Goal: Check status: Check status

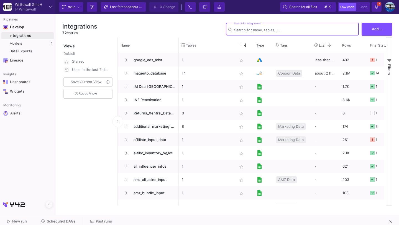
click at [20, 36] on div "Integrations" at bounding box center [30, 36] width 43 height 4
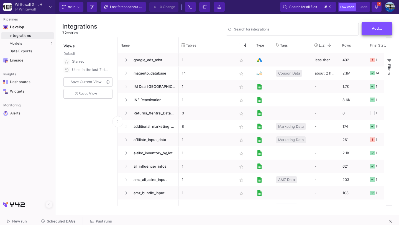
click at [369, 31] on button "Add..." at bounding box center [376, 28] width 30 height 13
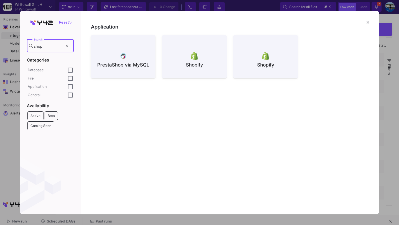
type input "shop"
click at [67, 48] on fa-icon at bounding box center [67, 46] width 2 height 4
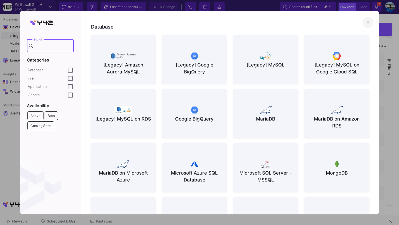
click at [368, 24] on mat-icon "close" at bounding box center [367, 22] width 7 height 7
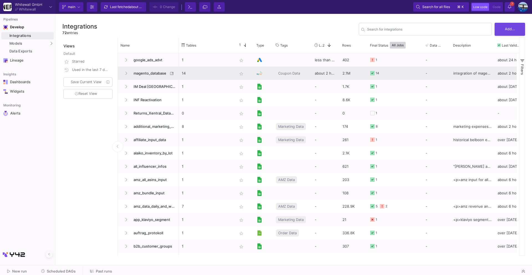
click at [150, 73] on span "magento_database" at bounding box center [149, 73] width 38 height 13
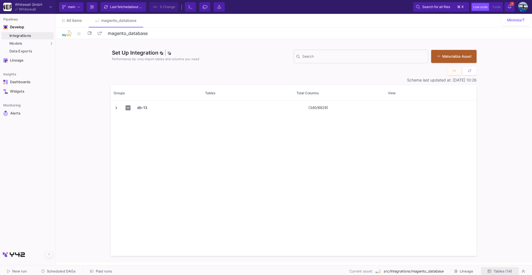
click at [398, 225] on span "Tables (14)" at bounding box center [502, 271] width 19 height 4
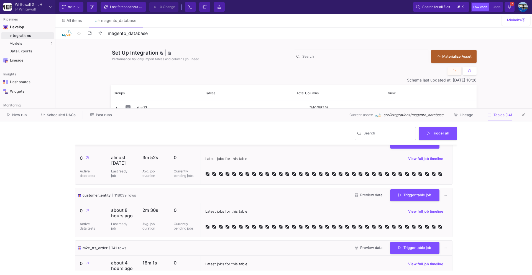
scroll to position [348, 0]
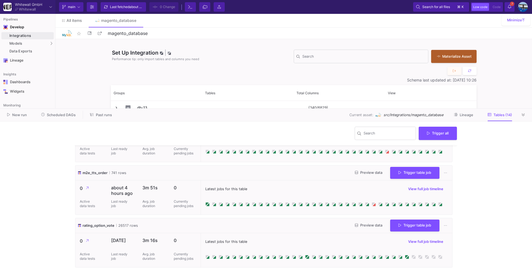
click at [369, 167] on div "Preview data Trigger table job" at bounding box center [399, 173] width 99 height 12
click at [369, 174] on span "Preview data" at bounding box center [368, 172] width 27 height 4
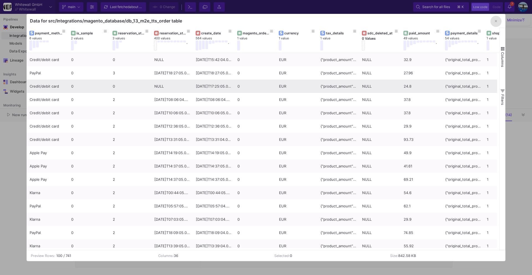
scroll to position [0, 0]
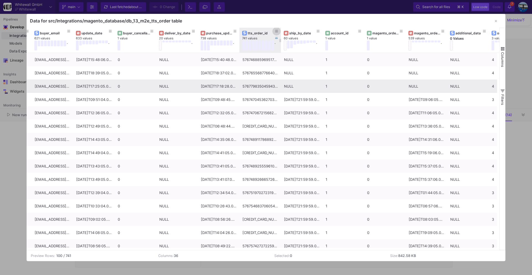
click at [276, 30] on icon at bounding box center [276, 31] width 3 height 3
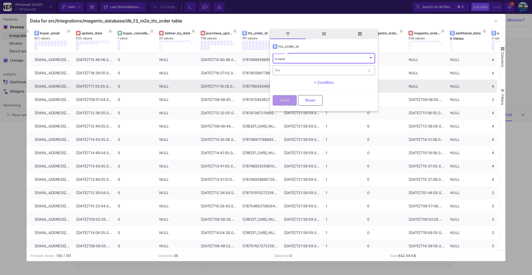
click at [278, 70] on input "Text" at bounding box center [320, 71] width 90 height 4
paste input "576774523273779255"
type input "576774523273779255"
click at [286, 99] on span "Apply" at bounding box center [285, 99] width 10 height 4
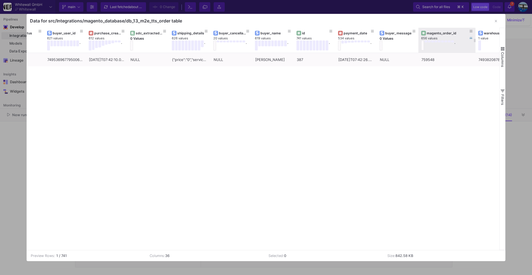
drag, startPoint x: 459, startPoint y: 41, endPoint x: 474, endPoint y: 41, distance: 15.5
click at [398, 41] on div at bounding box center [475, 40] width 2 height 25
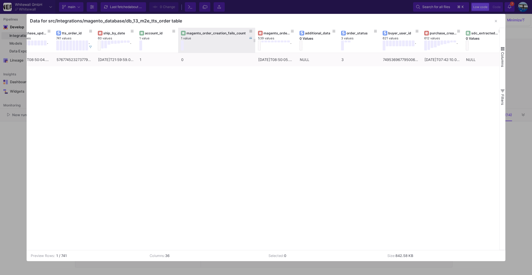
drag, startPoint x: 219, startPoint y: 42, endPoint x: 253, endPoint y: 42, distance: 34.6
click at [254, 43] on div at bounding box center [255, 40] width 2 height 25
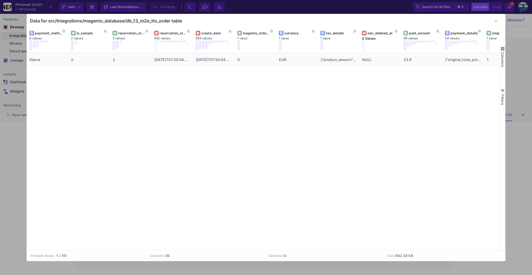
click at [14, 150] on div at bounding box center [266, 137] width 532 height 275
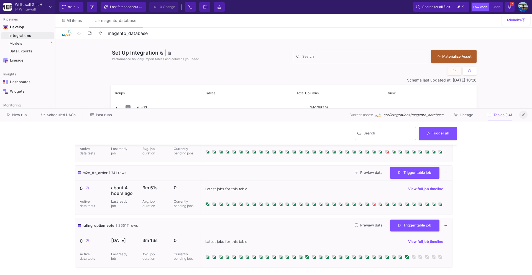
click at [398, 116] on icon at bounding box center [522, 115] width 3 height 4
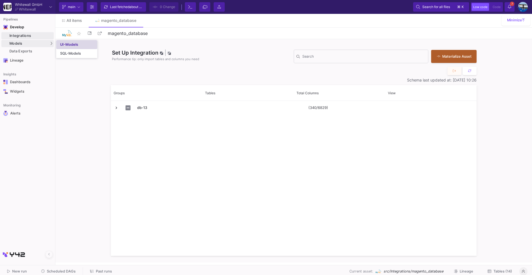
click at [71, 47] on link "UI-Models" at bounding box center [76, 44] width 41 height 9
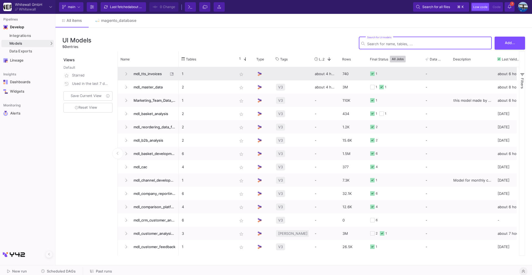
click at [143, 71] on span "mdl_tts_invoices" at bounding box center [149, 73] width 38 height 13
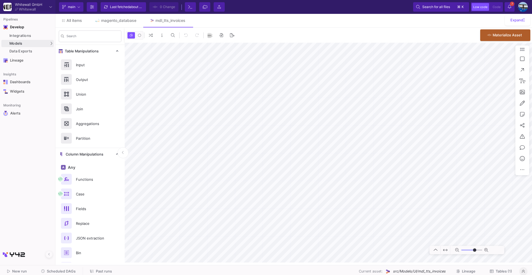
type input "0"
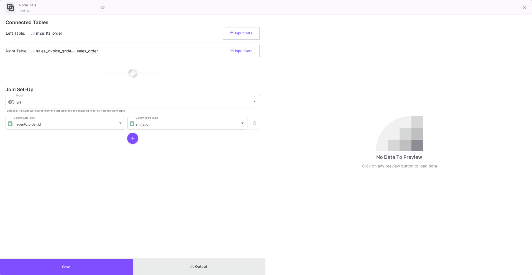
click at [197, 225] on button "Output" at bounding box center [199, 266] width 133 height 16
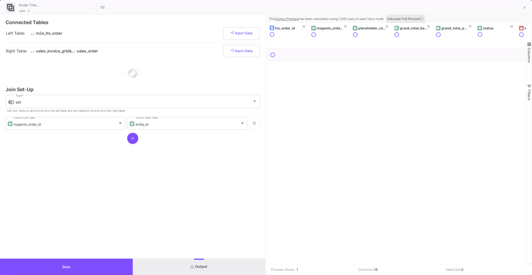
click at [398, 19] on icon at bounding box center [421, 18] width 3 height 3
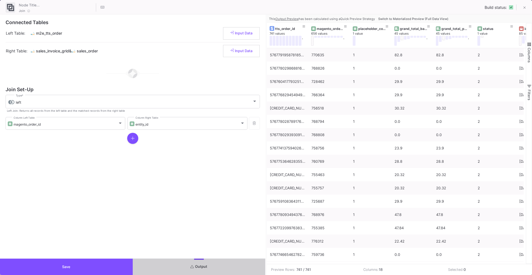
click at [398, 17] on span "Switch to Materialized Preview (Full Data View)" at bounding box center [413, 19] width 70 height 4
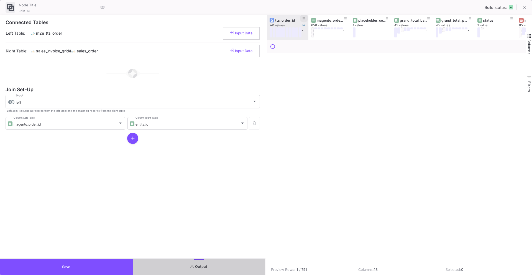
click at [306, 17] on button at bounding box center [304, 18] width 8 height 8
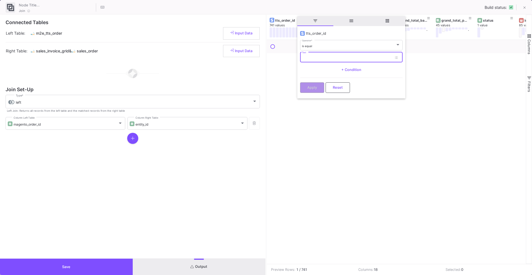
click at [309, 58] on input "Text" at bounding box center [347, 58] width 90 height 4
paste input "576774523273779255"
type input "576774523273779255"
click at [309, 84] on button "Apply" at bounding box center [312, 87] width 24 height 11
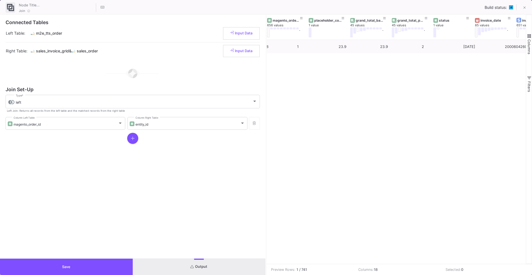
scroll to position [0, 66]
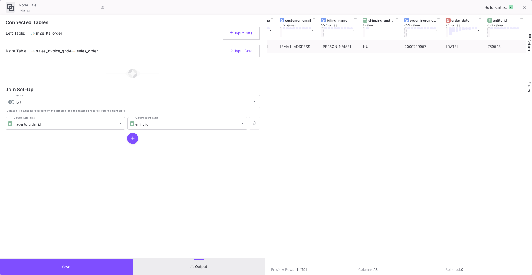
click at [97, 225] on button "Save" at bounding box center [66, 266] width 133 height 16
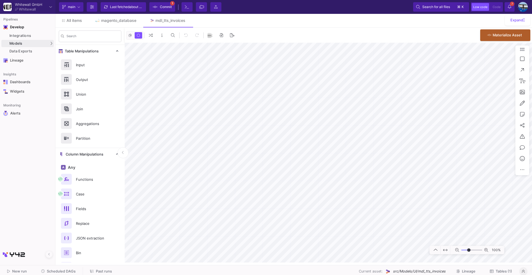
click at [63, 225] on span "Scheduled DAGs" at bounding box center [61, 271] width 29 height 4
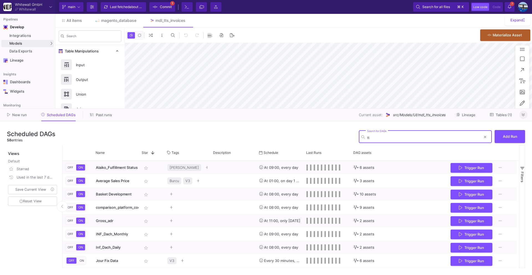
type input "tts"
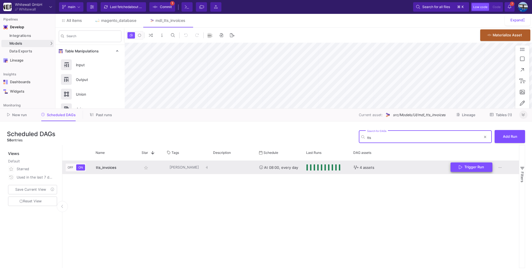
type input "0"
type input "tts"
click at [398, 165] on span "Trigger Run" at bounding box center [471, 167] width 25 height 4
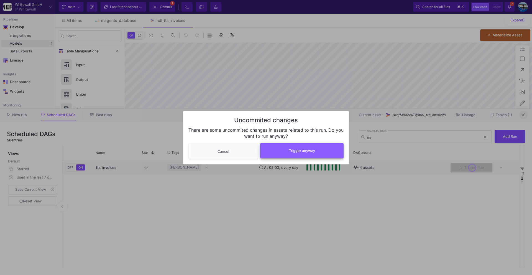
click at [281, 154] on button "Trigger anyway" at bounding box center [301, 150] width 83 height 15
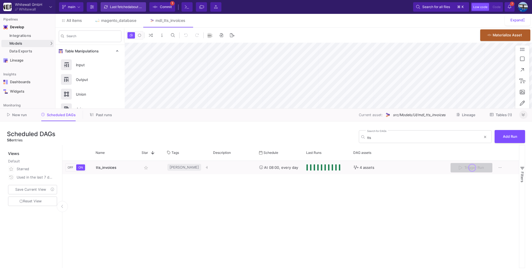
click at [129, 6] on div "Last fetched about 2 hours ago" at bounding box center [126, 7] width 33 height 8
click at [398, 116] on icon at bounding box center [522, 115] width 3 height 4
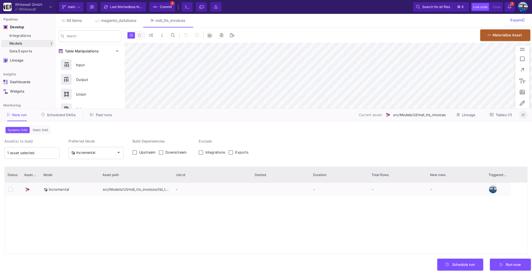
click at [398, 114] on div "New run Scheduled DAGs Past runs Current asset: src/Models/UI/mdl_tts_invoices …" at bounding box center [266, 115] width 532 height 13
click at [398, 114] on button at bounding box center [523, 114] width 8 height 8
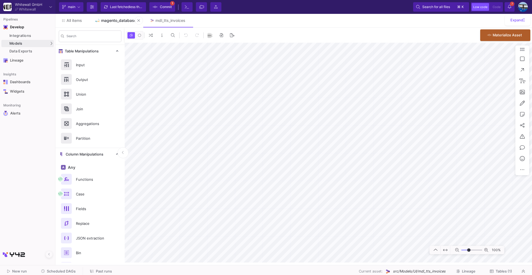
click at [110, 17] on link "magento_database" at bounding box center [116, 20] width 54 height 13
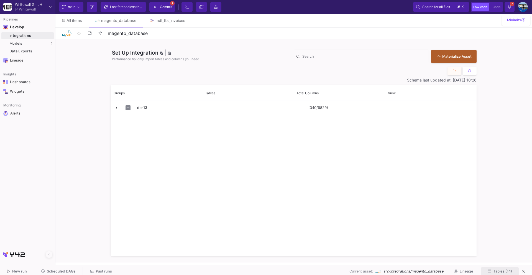
click at [398, 225] on button "Tables (14)" at bounding box center [500, 271] width 38 height 9
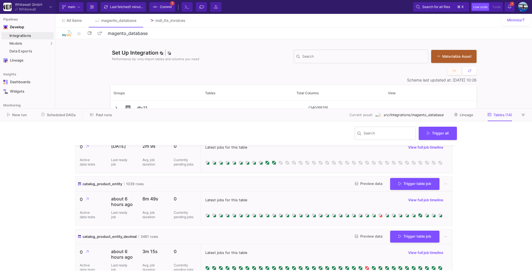
click at [398, 114] on icon at bounding box center [522, 114] width 3 height 3
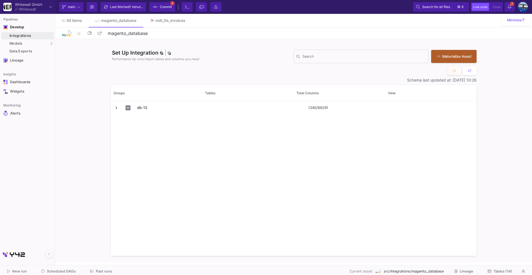
click at [58, 225] on span "Scheduled DAGs" at bounding box center [61, 271] width 29 height 4
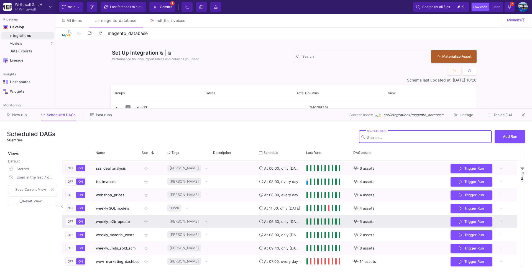
scroll to position [579, 0]
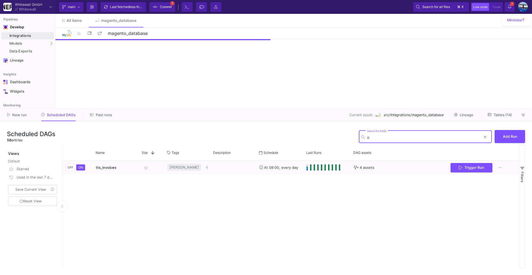
type input "t"
